Goal: Transaction & Acquisition: Obtain resource

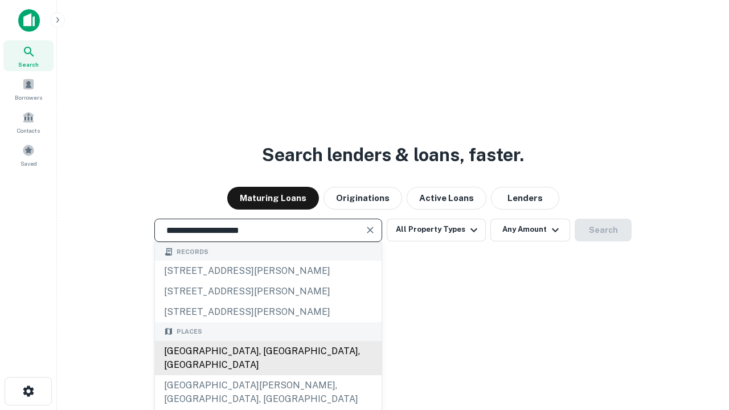
click at [268, 375] on div "Santa Monica, CA, USA" at bounding box center [268, 358] width 227 height 34
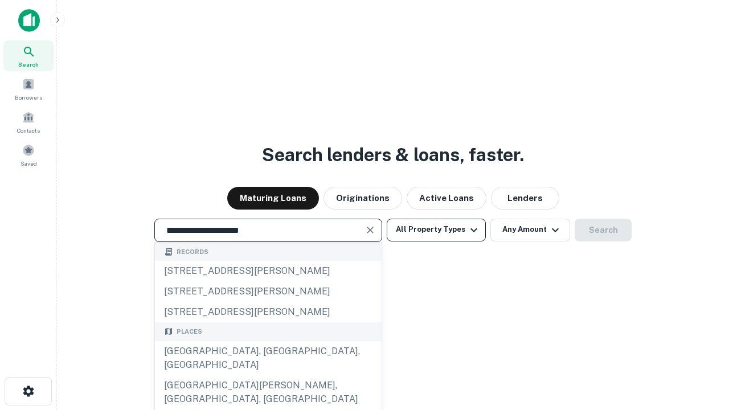
type input "**********"
click at [436, 230] on button "All Property Types" at bounding box center [436, 230] width 99 height 23
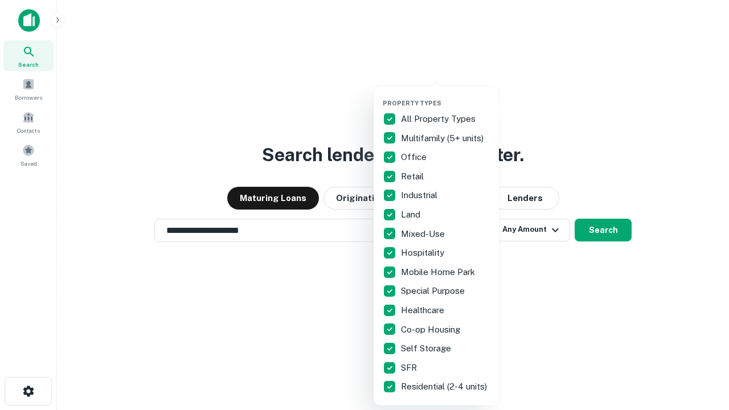
click at [446, 96] on button "button" at bounding box center [445, 96] width 125 height 1
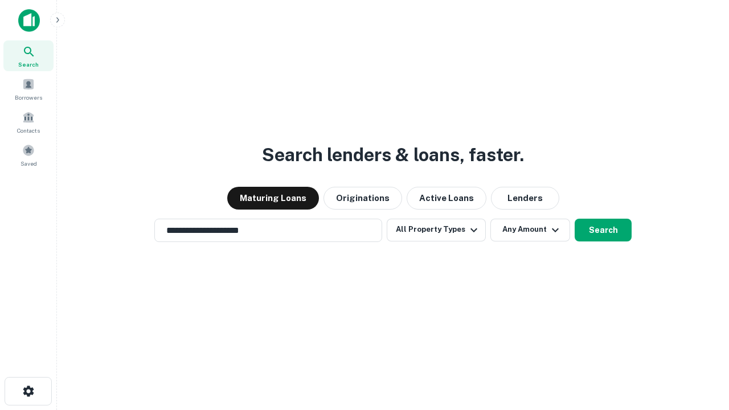
scroll to position [7, 137]
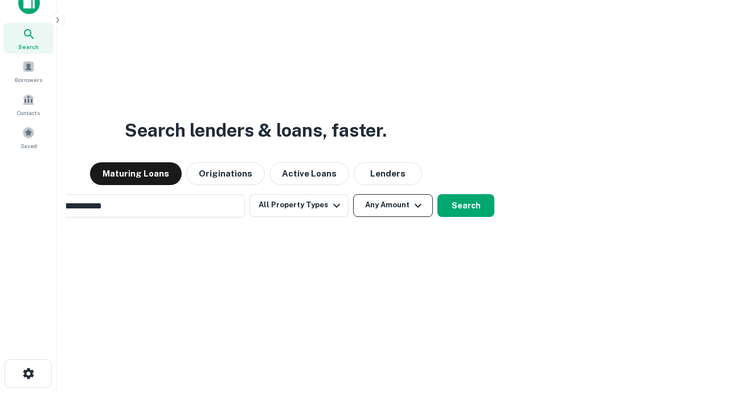
click at [353, 194] on button "Any Amount" at bounding box center [393, 205] width 80 height 23
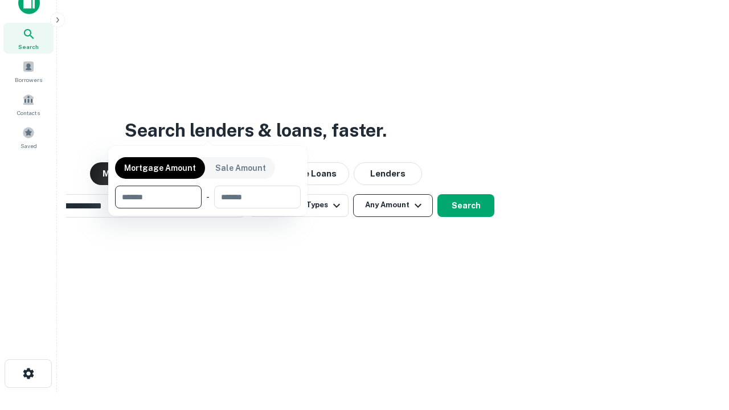
scroll to position [18, 0]
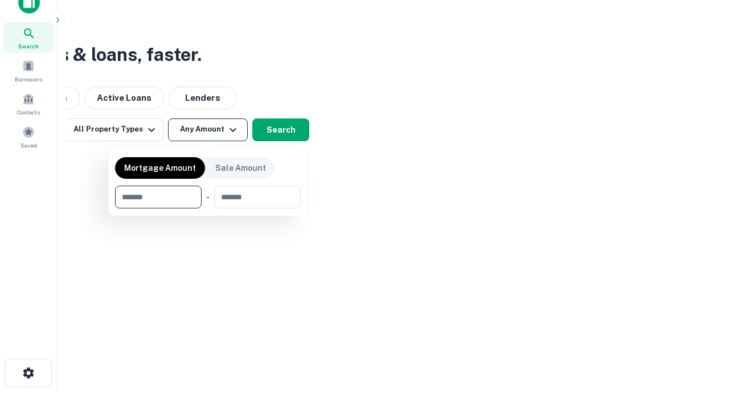
type input "*******"
click at [208, 209] on button "button" at bounding box center [208, 209] width 186 height 1
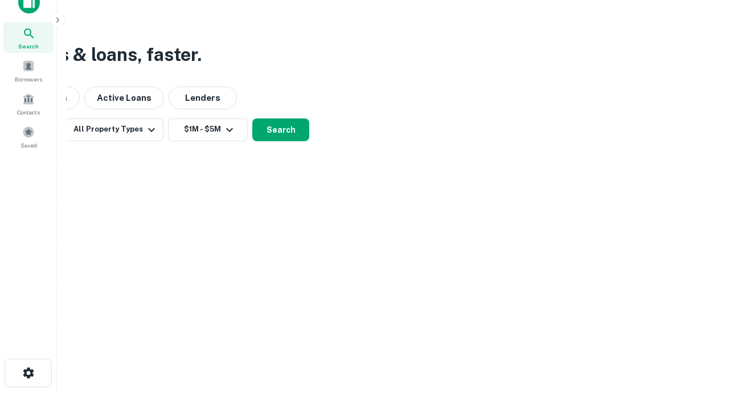
scroll to position [7, 210]
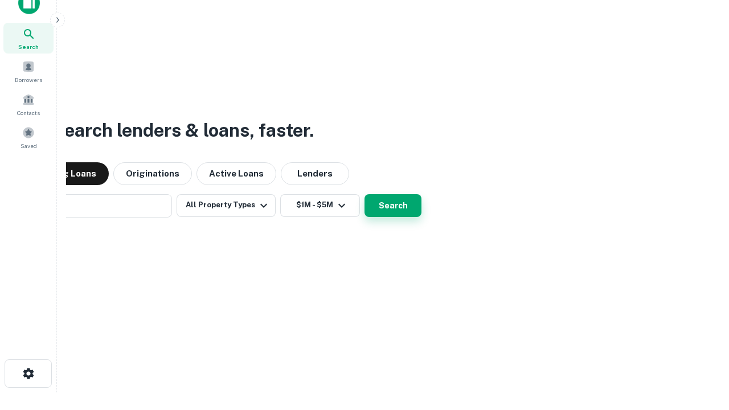
click at [365, 194] on button "Search" at bounding box center [393, 205] width 57 height 23
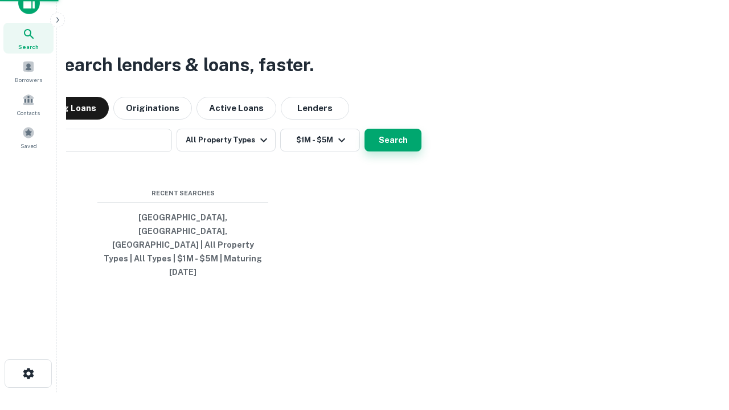
scroll to position [30, 322]
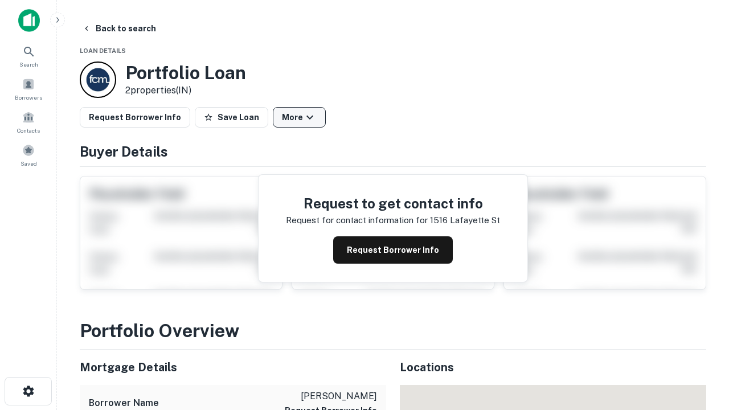
click at [299, 117] on button "More" at bounding box center [299, 117] width 53 height 21
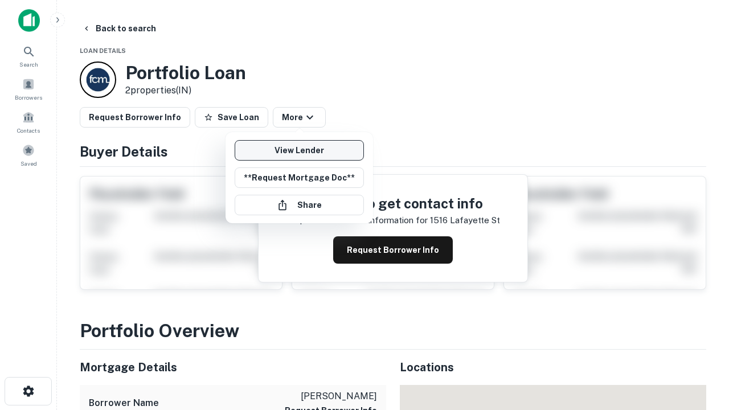
click at [299, 150] on link "View Lender" at bounding box center [299, 150] width 129 height 21
